Goal: Task Accomplishment & Management: Use online tool/utility

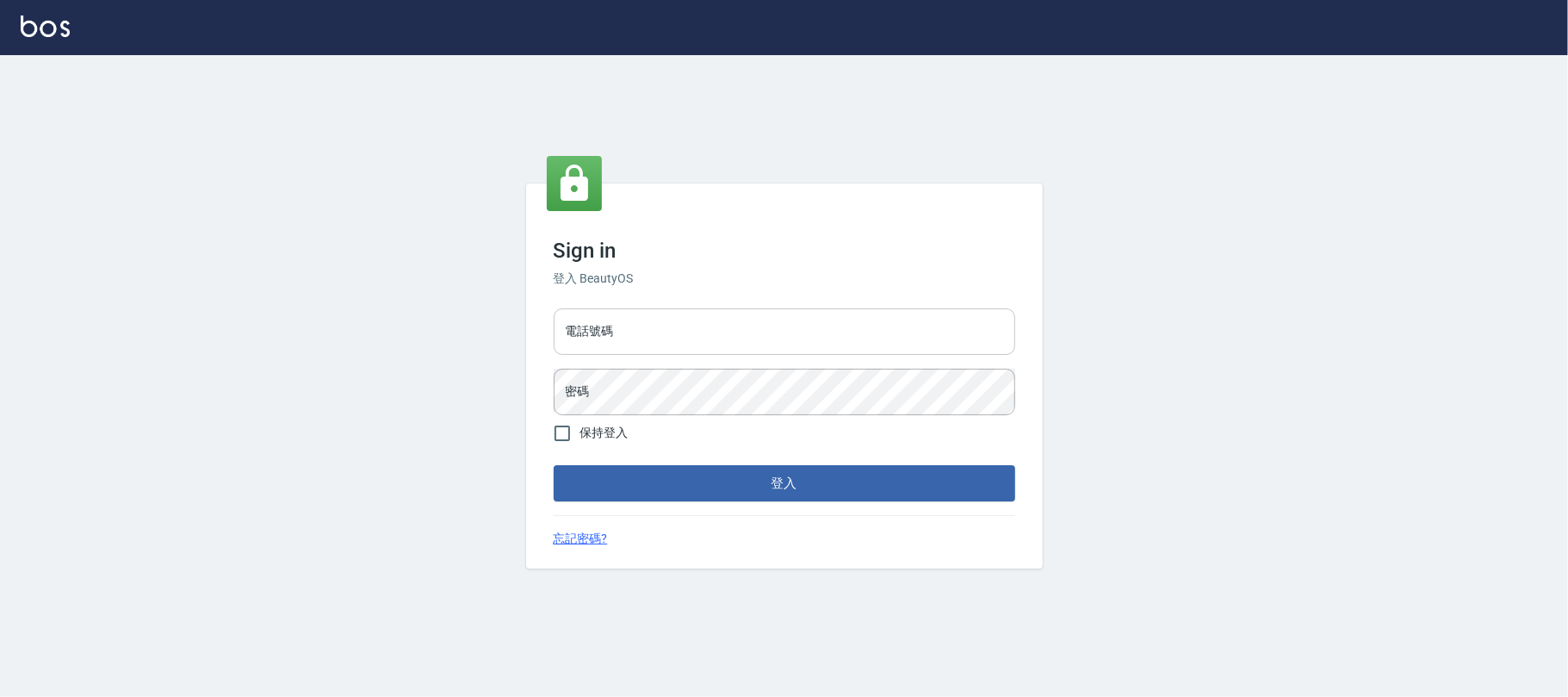
drag, startPoint x: 735, startPoint y: 339, endPoint x: 744, endPoint y: 342, distance: 9.5
click at [740, 342] on input "電話號碼" at bounding box center [784, 331] width 462 height 47
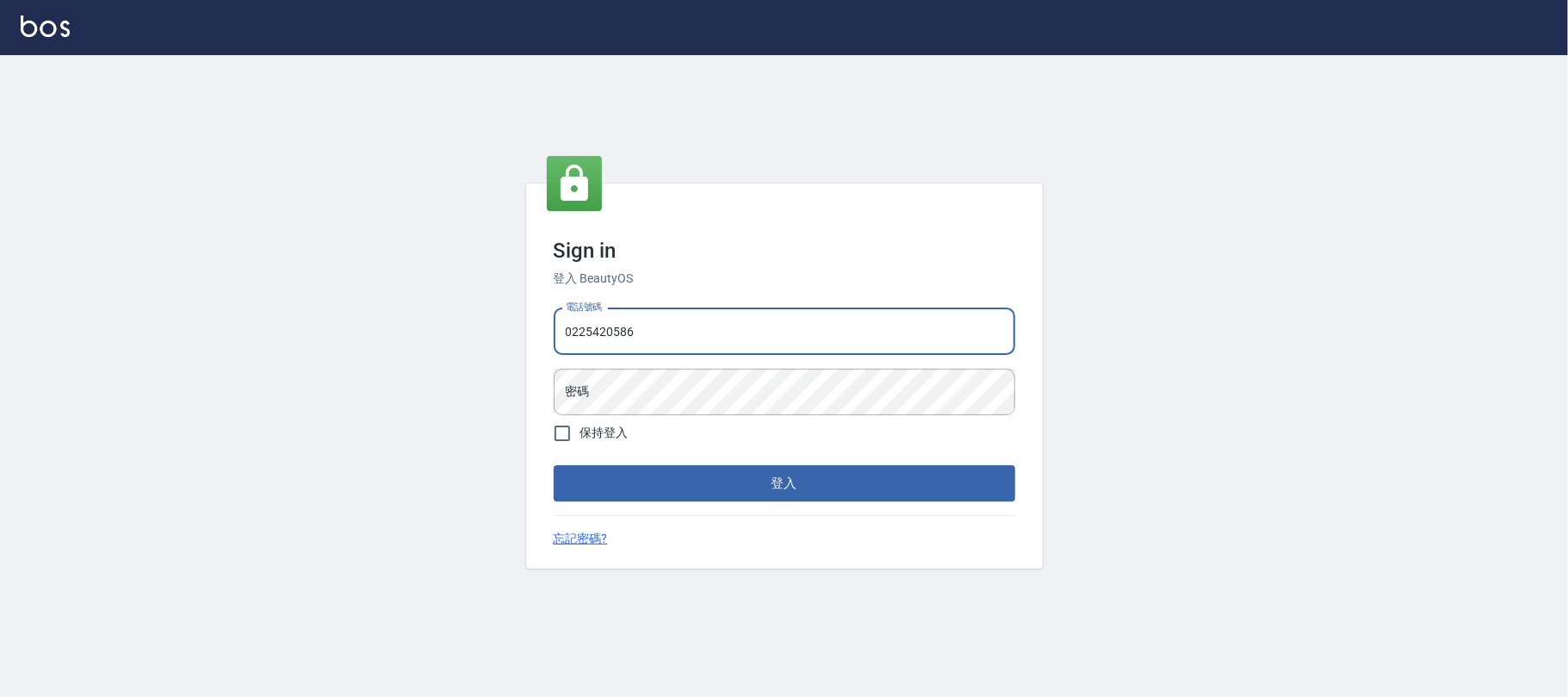
type input "0225420586"
click at [622, 362] on div "電話號碼 [PHONE_NUMBER] 電話號碼 密碼 密碼" at bounding box center [784, 361] width 475 height 120
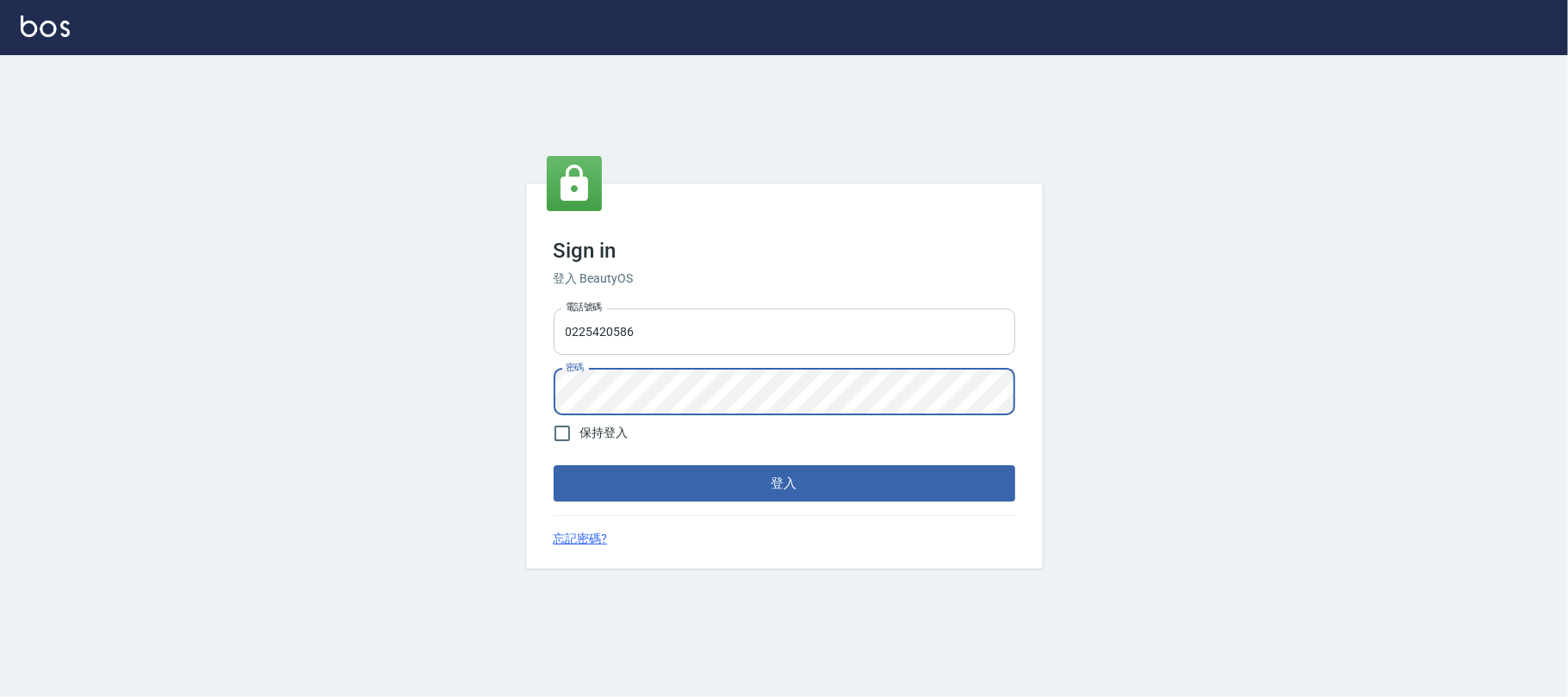
click at [553, 465] on button "登入" at bounding box center [784, 483] width 462 height 36
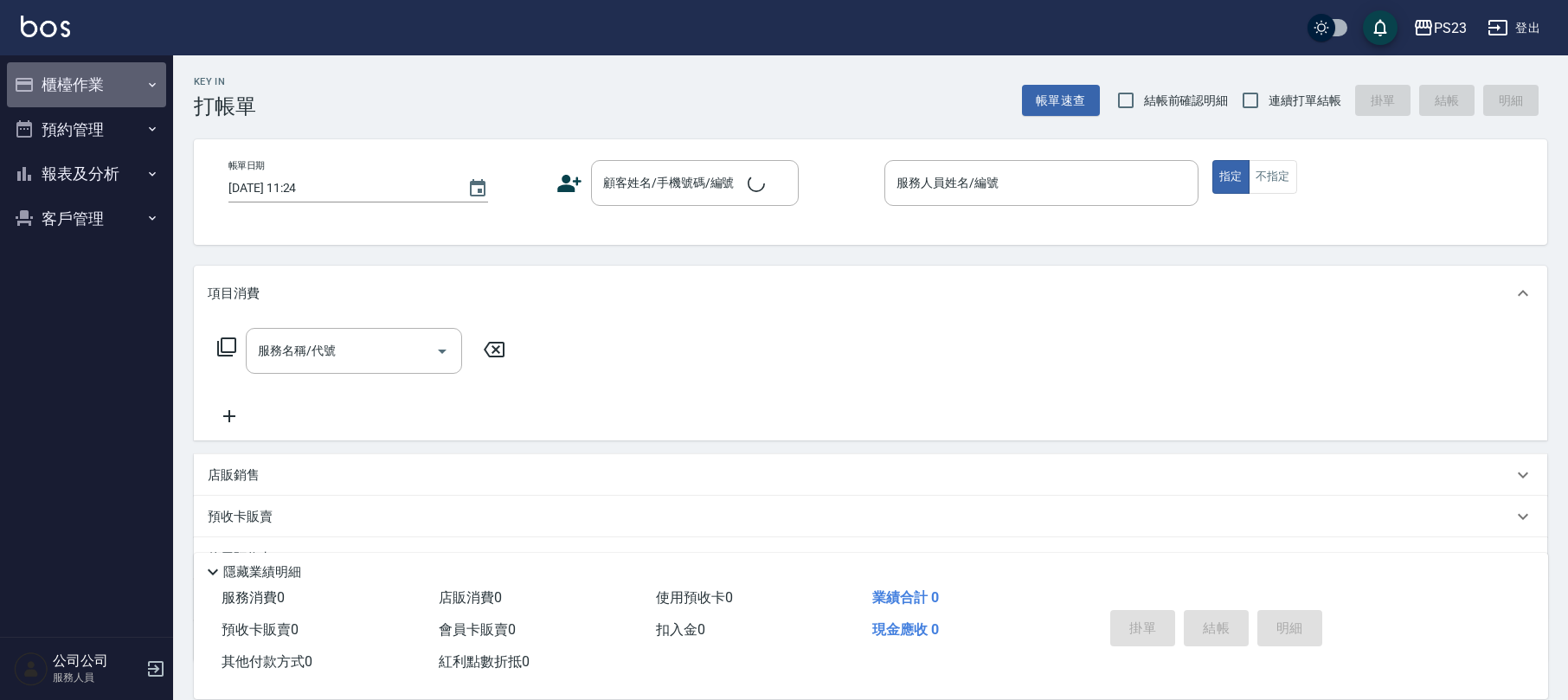
click at [165, 94] on button "櫃檯作業" at bounding box center [86, 84] width 159 height 45
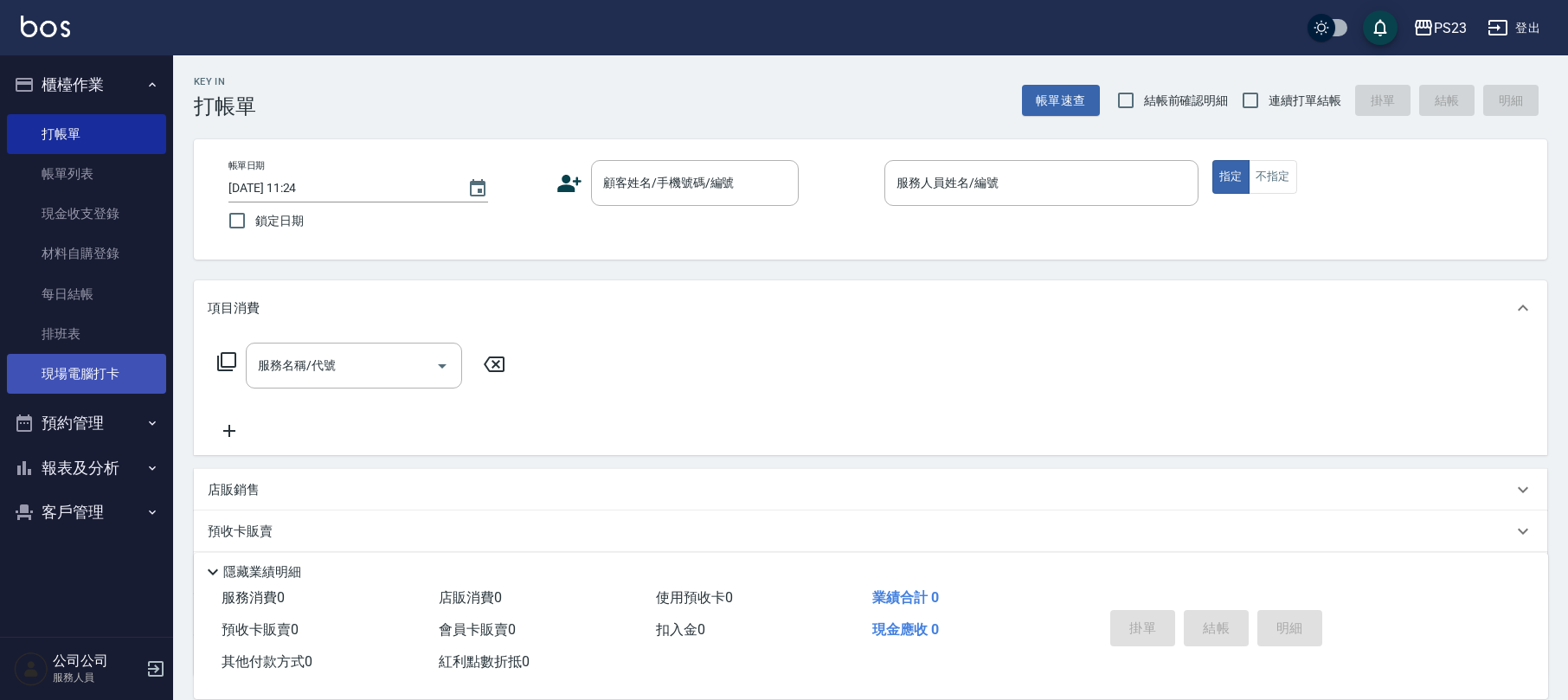
click at [111, 378] on link "現場電腦打卡" at bounding box center [86, 373] width 159 height 40
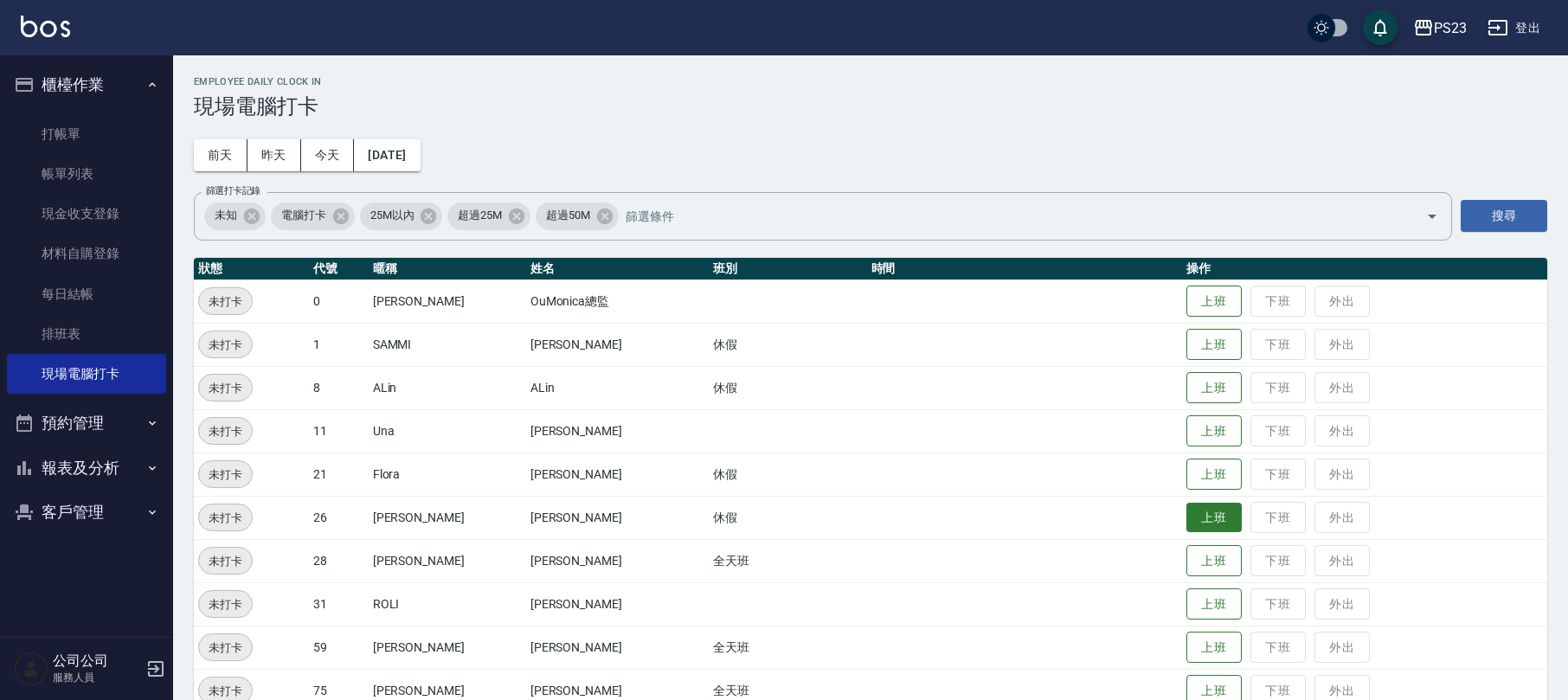
click at [1186, 517] on button "上班" at bounding box center [1213, 518] width 55 height 30
click at [1186, 647] on button "上班" at bounding box center [1213, 648] width 55 height 30
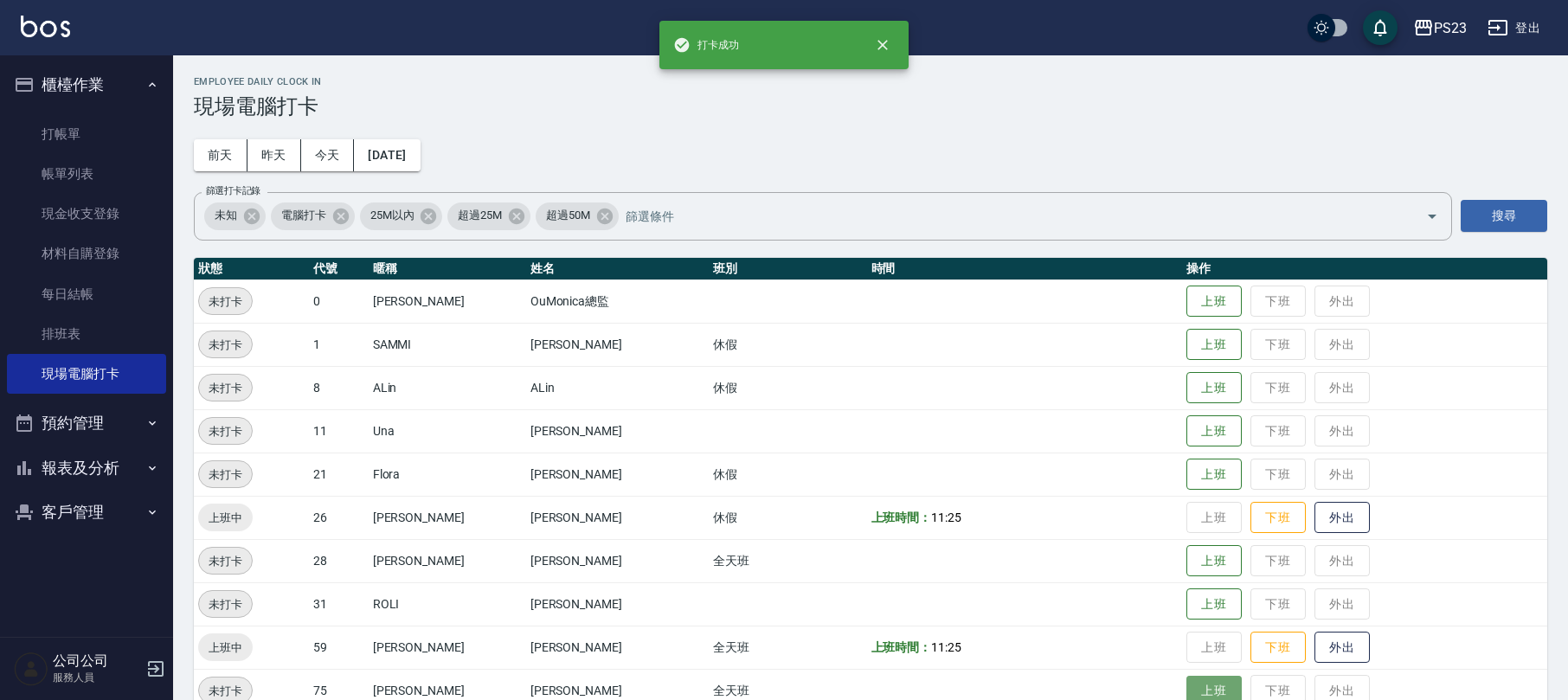
click at [1186, 679] on button "上班" at bounding box center [1213, 691] width 55 height 30
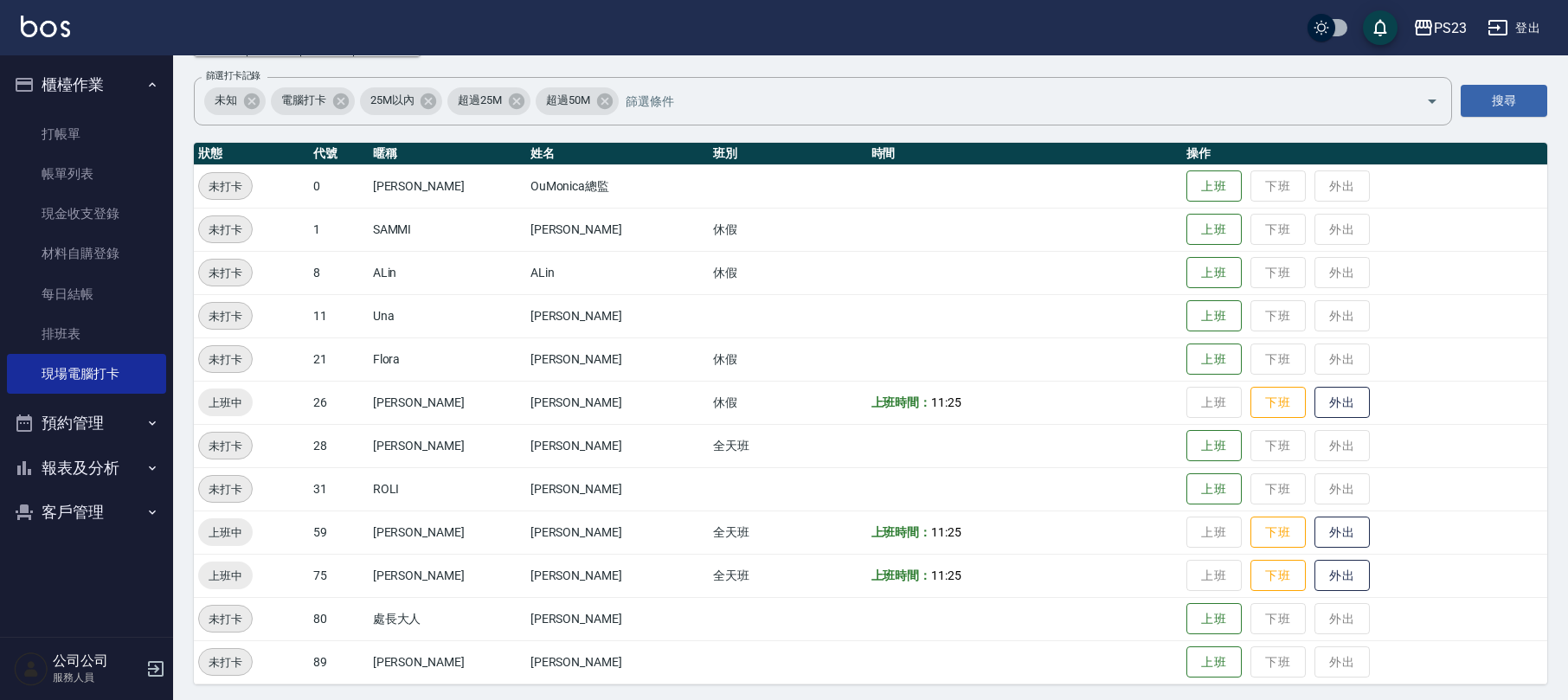
scroll to position [120, 0]
